Goal: Check status: Check status

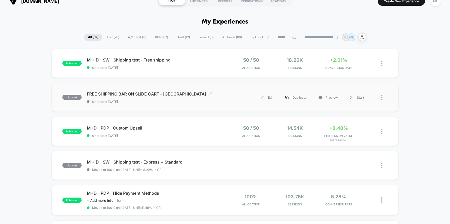
scroll to position [9, 0]
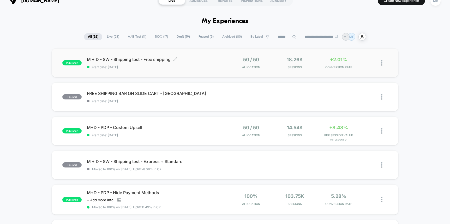
click at [192, 68] on span "start date: [DATE]" at bounding box center [156, 67] width 138 height 4
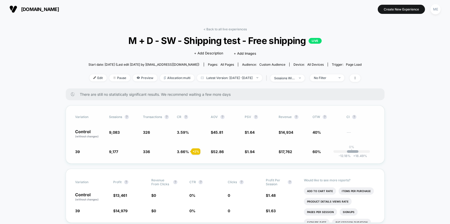
drag, startPoint x: 82, startPoint y: 152, endPoint x: 68, endPoint y: 152, distance: 14.1
click at [68, 152] on div "Variation Sessions ? Transactions ? CR ? AOV ? PSV ? Revenue ? OTW ? CI ? Contr…" at bounding box center [225, 134] width 319 height 58
click at [77, 151] on span "39" at bounding box center [77, 151] width 5 height 4
drag, startPoint x: 75, startPoint y: 131, endPoint x: 87, endPoint y: 131, distance: 11.5
click at [87, 131] on p "Control (without changes)" at bounding box center [89, 133] width 29 height 9
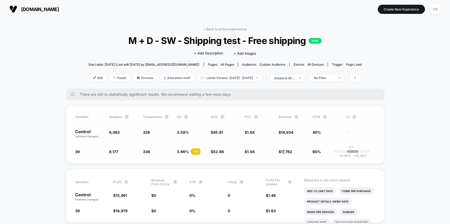
click at [76, 151] on span "39" at bounding box center [77, 151] width 5 height 4
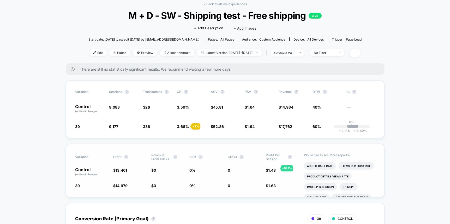
scroll to position [16, 0]
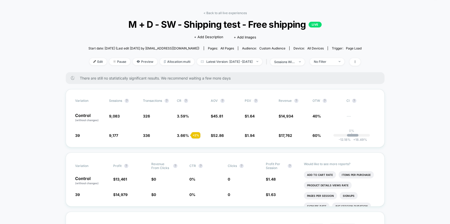
click at [344, 61] on span "No Filter" at bounding box center [327, 61] width 34 height 7
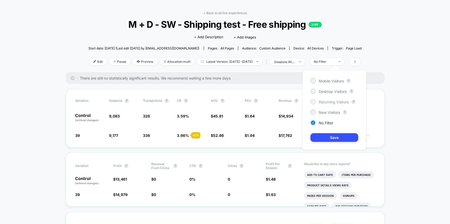
click at [329, 102] on span "Returning Visitors" at bounding box center [334, 102] width 30 height 4
click at [337, 136] on button "Save" at bounding box center [335, 137] width 48 height 9
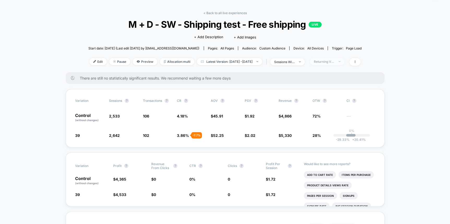
click at [345, 62] on span "Returning Visitors" at bounding box center [327, 61] width 34 height 7
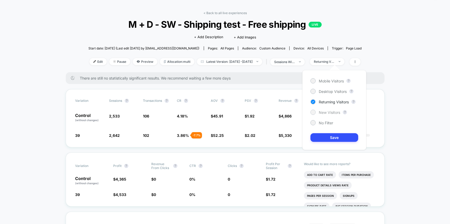
click at [326, 112] on span "New Visitors" at bounding box center [329, 112] width 21 height 4
click at [334, 137] on button "Save" at bounding box center [335, 137] width 48 height 9
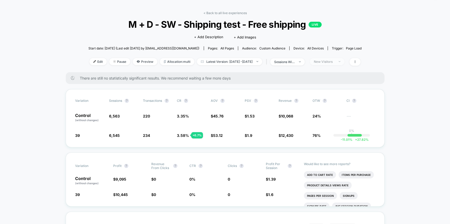
click at [338, 63] on span "New Visitors" at bounding box center [327, 61] width 34 height 7
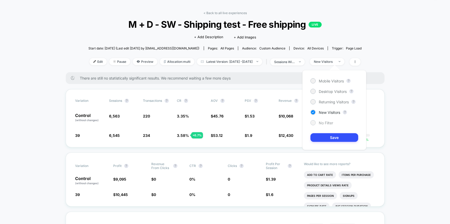
click at [327, 120] on div "No Filter" at bounding box center [322, 122] width 23 height 5
click at [333, 136] on button "Save" at bounding box center [335, 137] width 48 height 9
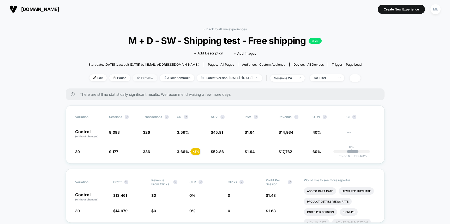
click at [143, 77] on span "Preview" at bounding box center [145, 77] width 25 height 7
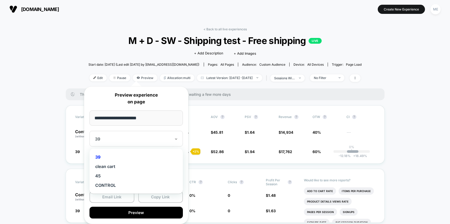
click at [127, 138] on div at bounding box center [133, 138] width 76 height 5
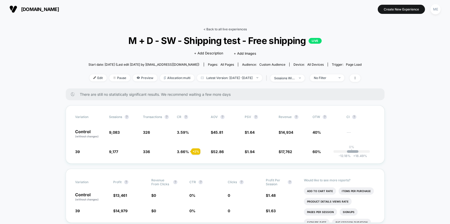
click at [223, 28] on link "< Back to all live experiences" at bounding box center [225, 29] width 43 height 4
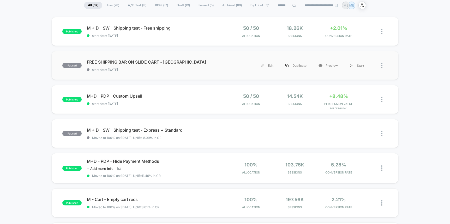
scroll to position [40, 0]
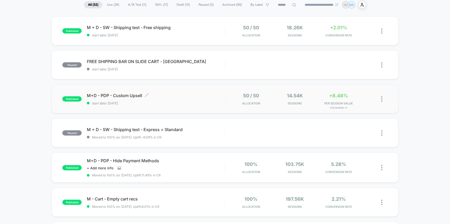
click at [172, 101] on span "start date: [DATE]" at bounding box center [156, 103] width 138 height 4
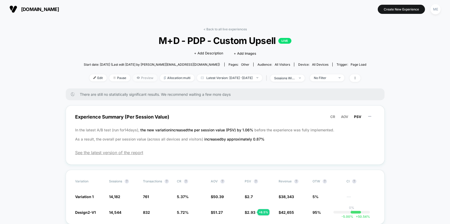
click at [144, 78] on span "Preview" at bounding box center [145, 77] width 25 height 7
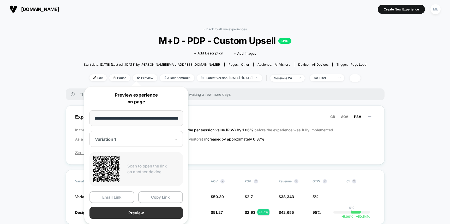
click at [135, 212] on button "Preview" at bounding box center [136, 213] width 93 height 12
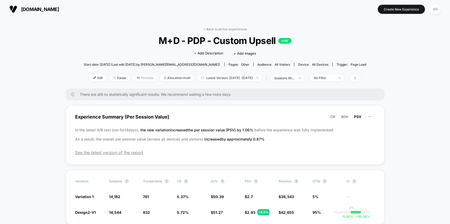
click at [138, 78] on span "Preview" at bounding box center [145, 77] width 25 height 7
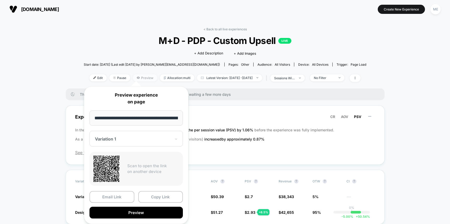
scroll to position [0, 82]
click at [131, 142] on div "Variation 1" at bounding box center [136, 139] width 93 height 16
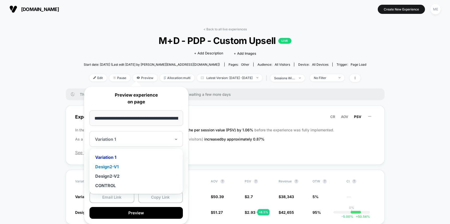
click at [116, 165] on div "Design2-V1" at bounding box center [136, 166] width 88 height 9
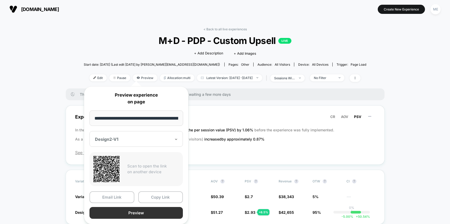
click at [147, 212] on button "Preview" at bounding box center [136, 213] width 93 height 12
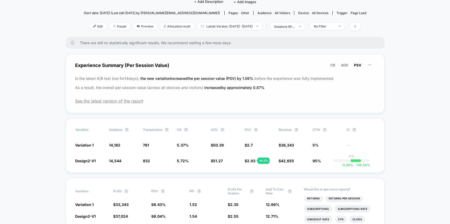
scroll to position [54, 0]
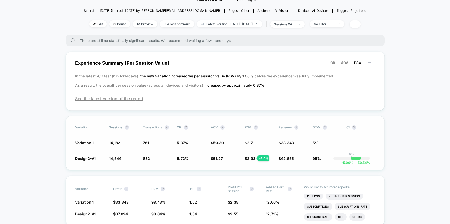
drag, startPoint x: 88, startPoint y: 159, endPoint x: 93, endPoint y: 159, distance: 5.0
click at [93, 159] on span "Design2-V1" at bounding box center [85, 158] width 21 height 4
click at [138, 26] on span "Preview" at bounding box center [145, 23] width 25 height 7
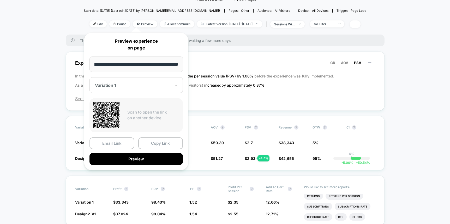
scroll to position [0, 0]
click at [137, 87] on div at bounding box center [133, 85] width 76 height 5
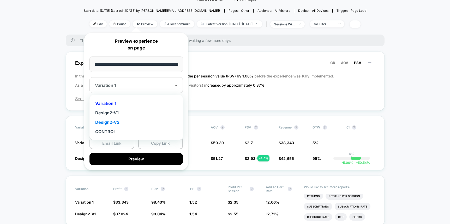
click at [116, 119] on div "Design2-V2" at bounding box center [136, 121] width 88 height 9
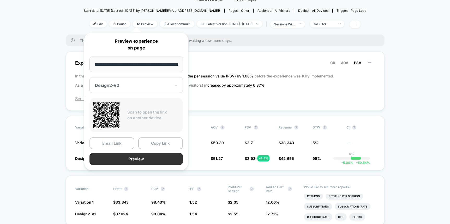
click at [126, 159] on button "Preview" at bounding box center [136, 159] width 93 height 12
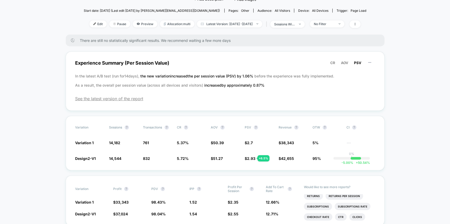
scroll to position [72, 0]
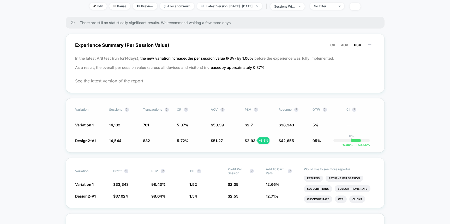
drag, startPoint x: 99, startPoint y: 139, endPoint x: 72, endPoint y: 138, distance: 27.2
click at [72, 138] on div "Variation Sessions ? Transactions ? CR ? AOV ? PSV ? Revenue ? OTW ? CI ? Varia…" at bounding box center [225, 125] width 319 height 54
drag, startPoint x: 72, startPoint y: 138, endPoint x: 98, endPoint y: 138, distance: 26.4
click at [98, 138] on div "Variation Sessions ? Transactions ? CR ? AOV ? PSV ? Revenue ? OTW ? CI ? Varia…" at bounding box center [225, 125] width 319 height 54
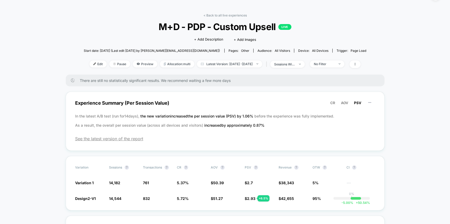
scroll to position [3, 0]
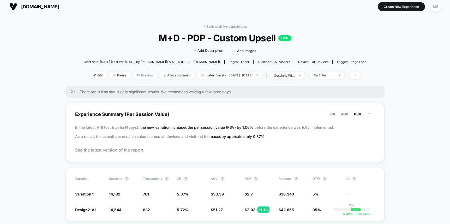
click at [138, 78] on span "Preview" at bounding box center [145, 75] width 25 height 7
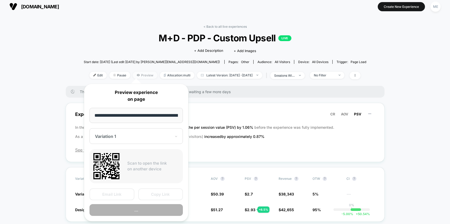
scroll to position [0, 82]
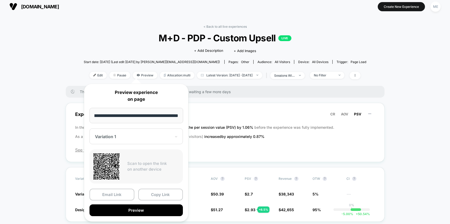
click at [125, 135] on div at bounding box center [133, 136] width 76 height 5
